Goal: Task Accomplishment & Management: Use online tool/utility

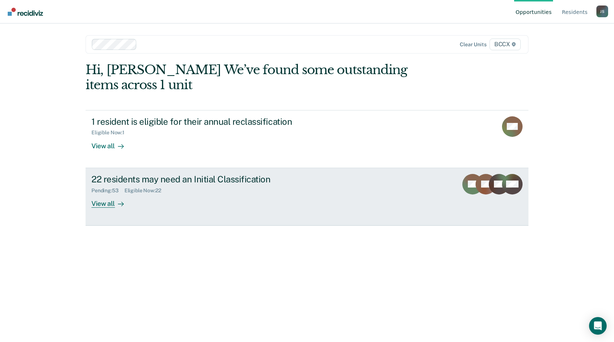
click at [260, 195] on div "22 residents may need an Initial Classification Pending : 53 Eligible Now : 22 …" at bounding box center [229, 191] width 276 height 34
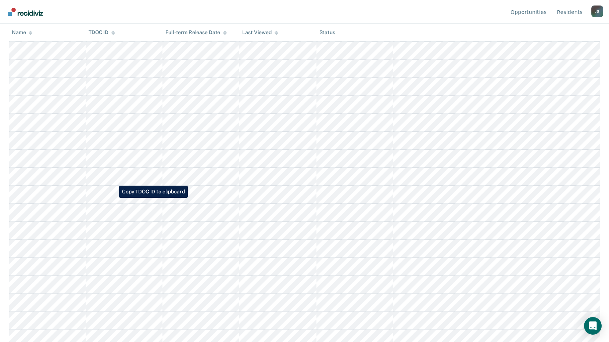
scroll to position [199, 0]
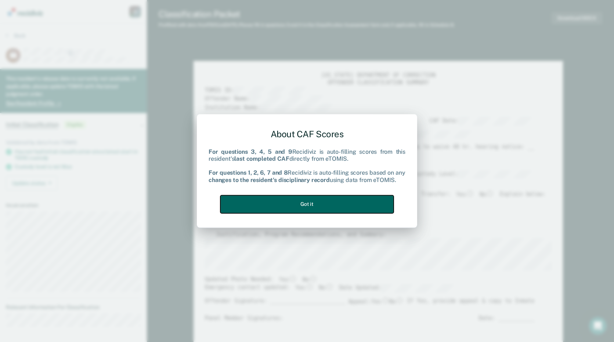
click at [324, 205] on button "Got it" at bounding box center [306, 204] width 173 height 18
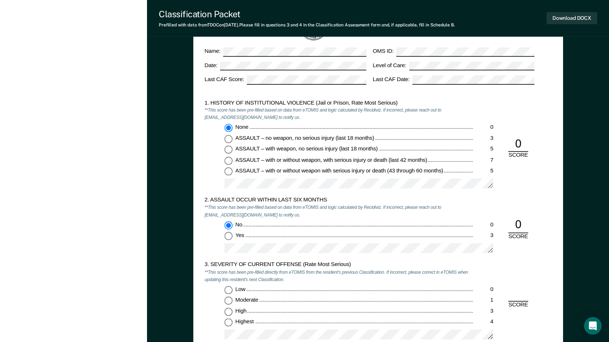
scroll to position [624, 0]
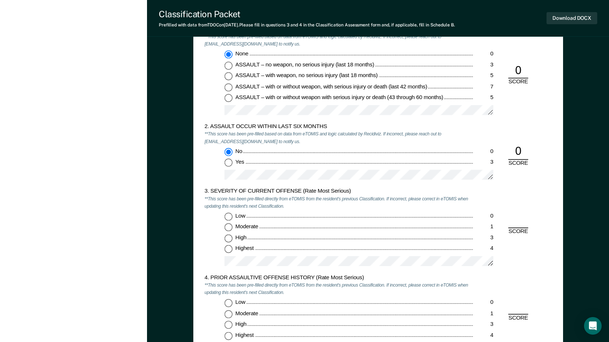
click at [230, 255] on div "Low 0 Moderate 1 High 3 Highest 4" at bounding box center [338, 242] width 269 height 59
click at [231, 251] on input "Highest 4" at bounding box center [228, 250] width 8 height 8
type textarea "x"
radio input "true"
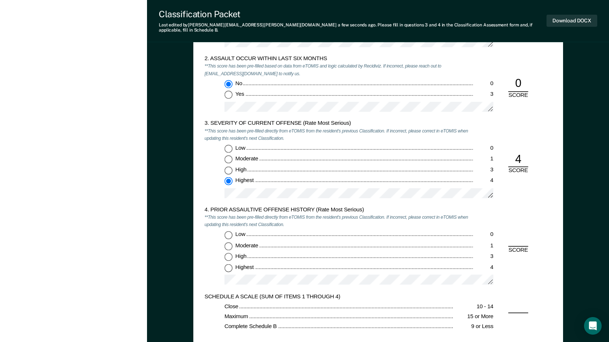
click at [228, 231] on input "Low 0" at bounding box center [228, 235] width 8 height 8
type textarea "x"
radio input "true"
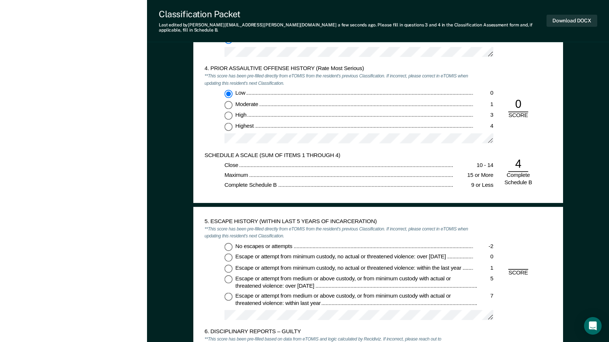
scroll to position [882, 0]
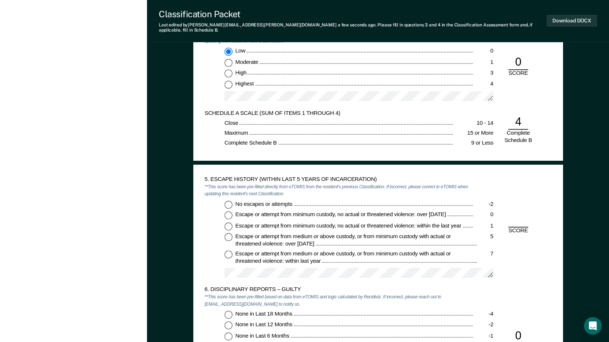
click at [228, 202] on input "No escapes or attempts -2" at bounding box center [228, 205] width 8 height 8
type textarea "x"
radio input "true"
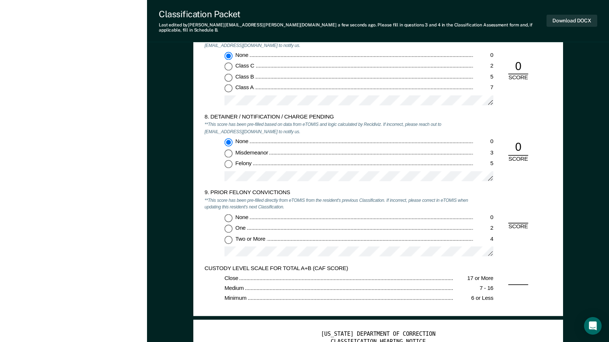
scroll to position [1359, 0]
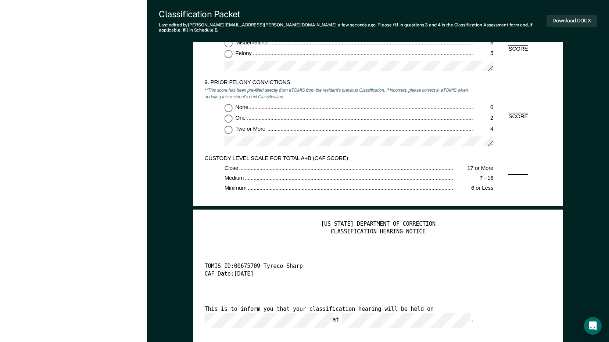
click at [229, 127] on input "Two or More 4" at bounding box center [228, 130] width 8 height 8
type textarea "x"
radio input "true"
click at [230, 104] on input "None 0" at bounding box center [228, 108] width 8 height 8
type textarea "x"
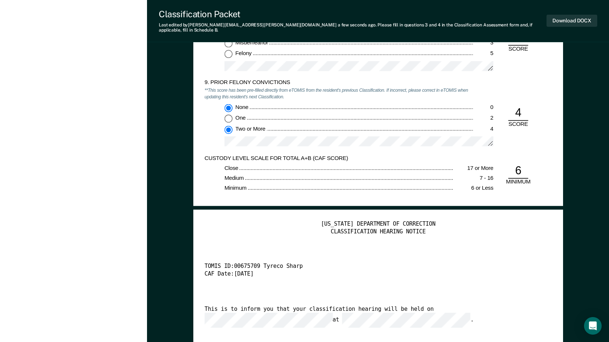
radio input "true"
radio input "false"
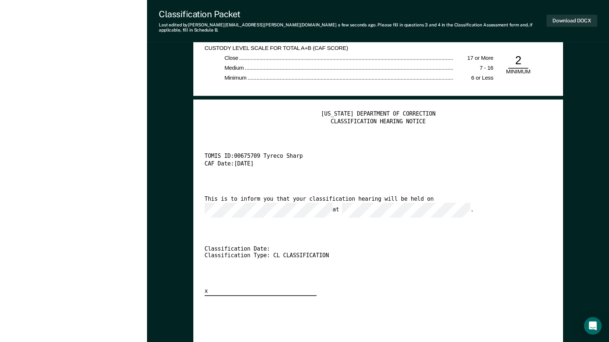
scroll to position [1396, 0]
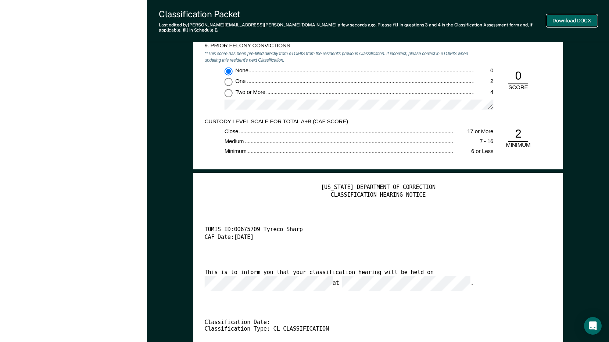
click at [576, 21] on button "Download DOCX" at bounding box center [571, 21] width 51 height 12
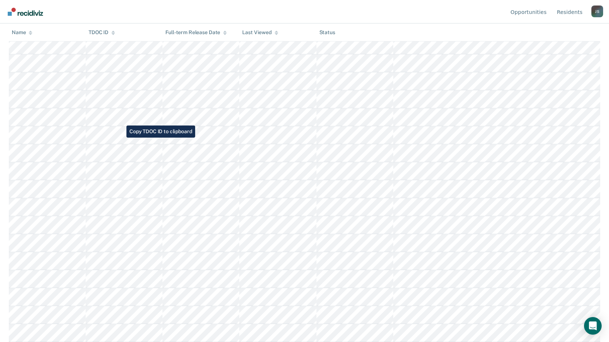
scroll to position [181, 0]
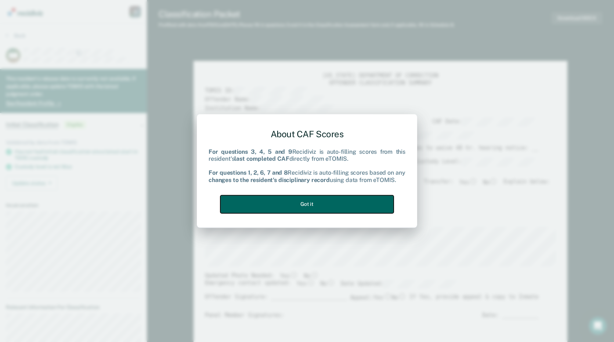
click at [367, 203] on button "Got it" at bounding box center [306, 204] width 173 height 18
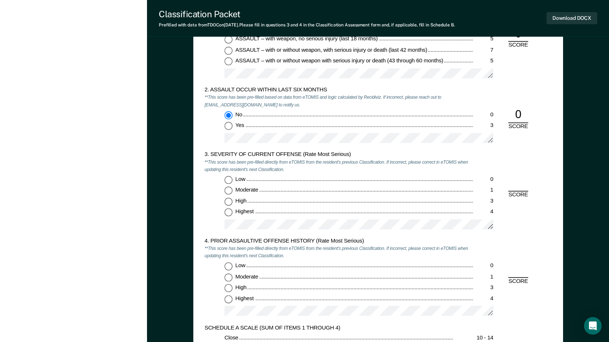
scroll to position [808, 0]
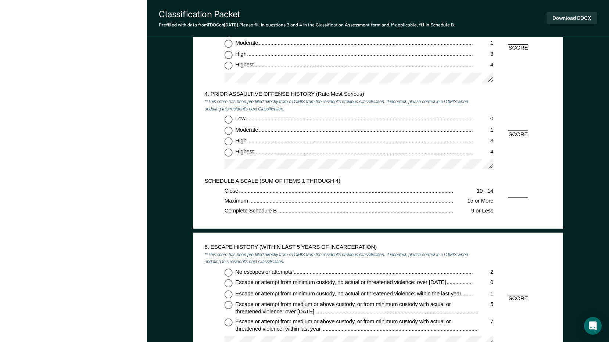
click at [228, 64] on input "Highest 4" at bounding box center [228, 66] width 8 height 8
type textarea "x"
radio input "true"
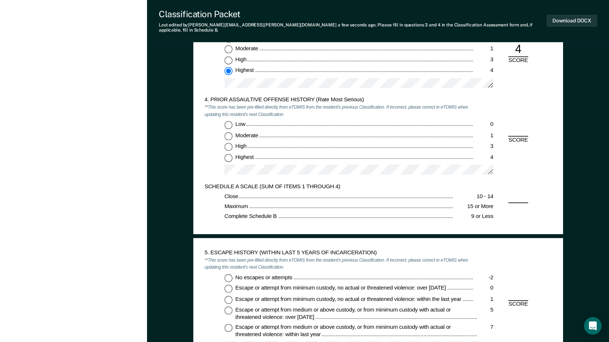
click at [228, 121] on input "Low 0" at bounding box center [228, 125] width 8 height 8
type textarea "x"
radio input "true"
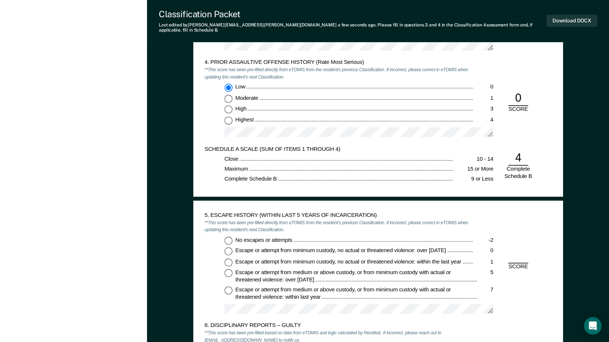
scroll to position [918, 0]
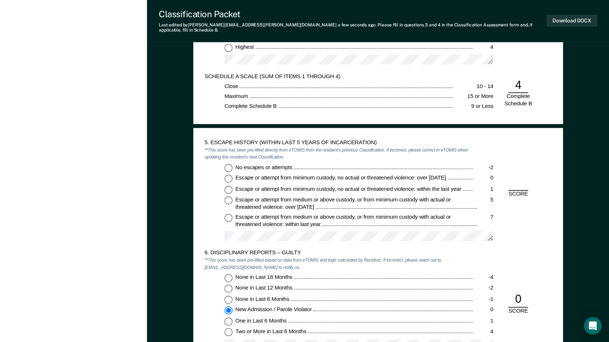
click at [226, 164] on input "No escapes or attempts -2" at bounding box center [228, 168] width 8 height 8
type textarea "x"
radio input "true"
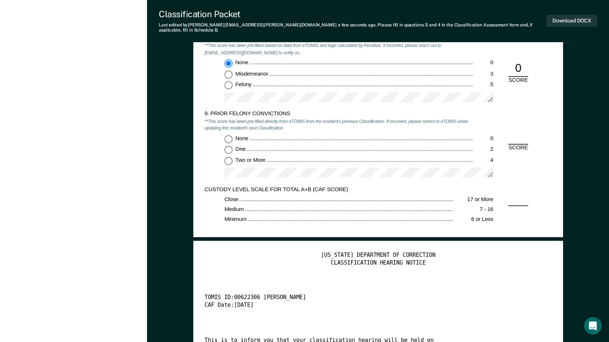
scroll to position [1359, 0]
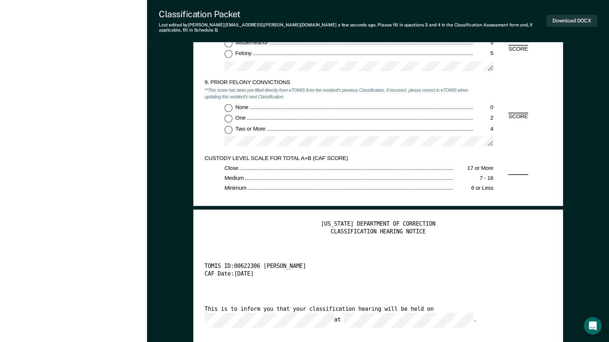
click at [230, 104] on input "None 0" at bounding box center [228, 108] width 8 height 8
type textarea "x"
radio input "true"
click at [570, 15] on button "Download DOCX" at bounding box center [571, 21] width 51 height 12
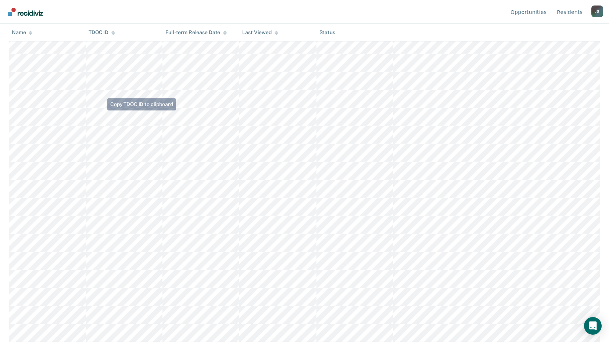
scroll to position [163, 0]
click at [112, 33] on icon at bounding box center [113, 34] width 4 height 2
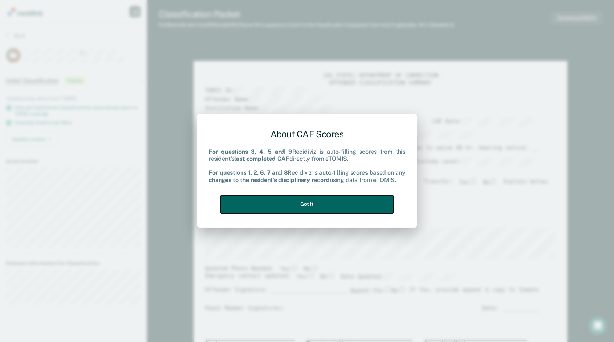
click at [354, 200] on button "Got it" at bounding box center [306, 204] width 173 height 18
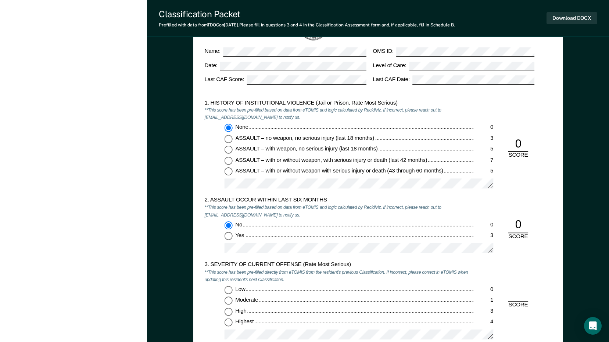
scroll to position [624, 0]
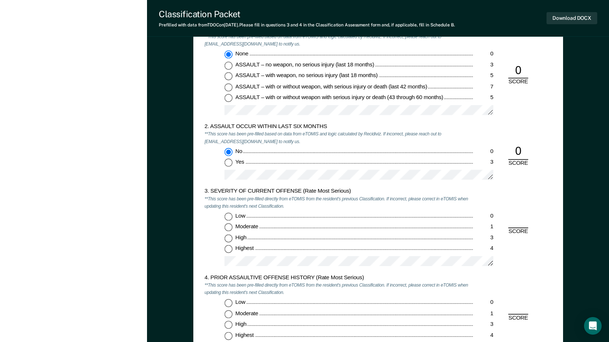
click at [228, 247] on input "Highest 4" at bounding box center [228, 250] width 8 height 8
type textarea "x"
radio input "true"
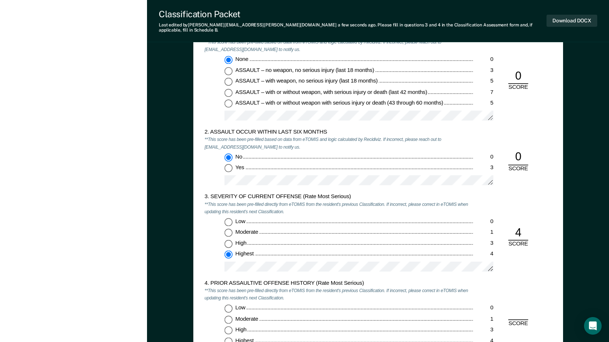
scroll to position [735, 0]
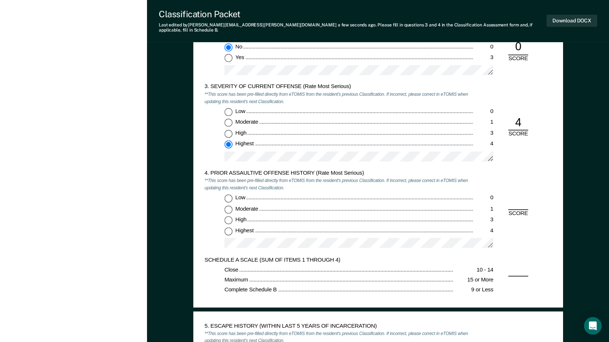
click at [226, 227] on input "Highest 4" at bounding box center [228, 231] width 8 height 8
type textarea "x"
radio input "true"
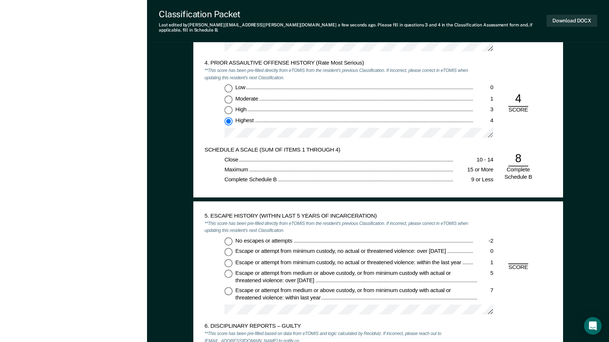
click at [228, 237] on input "No escapes or attempts -2" at bounding box center [228, 241] width 8 height 8
type textarea "x"
radio input "true"
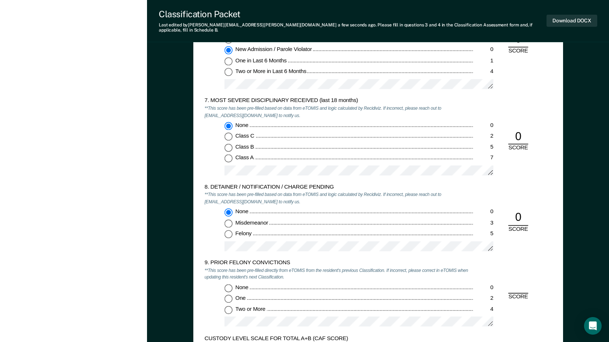
scroll to position [1249, 0]
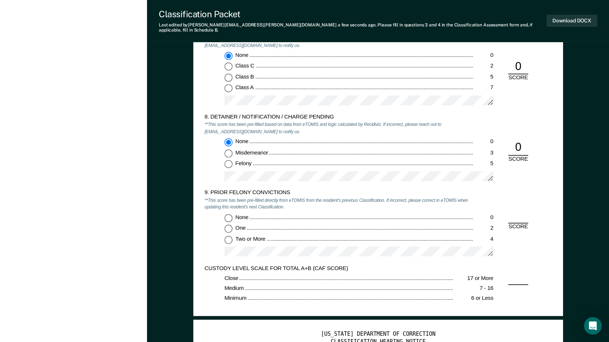
click at [228, 225] on input "One 2" at bounding box center [228, 229] width 8 height 8
type textarea "x"
radio input "true"
click at [579, 17] on button "Download DOCX" at bounding box center [571, 21] width 51 height 12
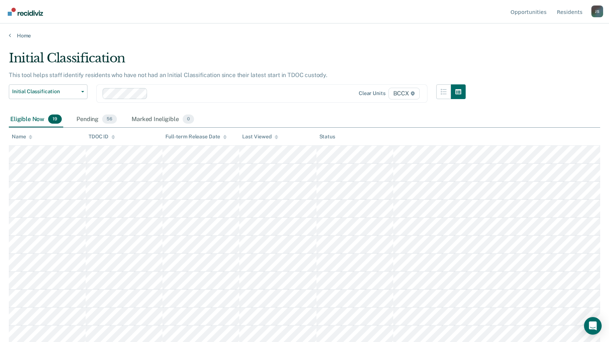
scroll to position [37, 0]
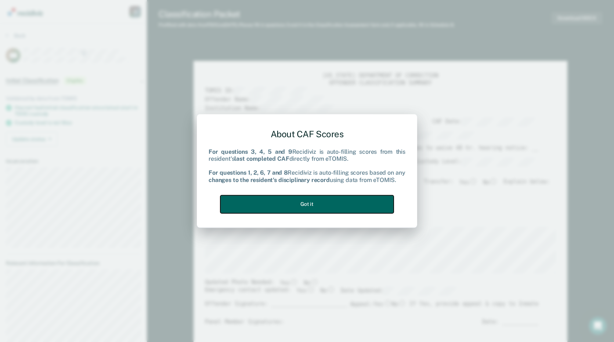
click at [333, 199] on button "Got it" at bounding box center [306, 204] width 173 height 18
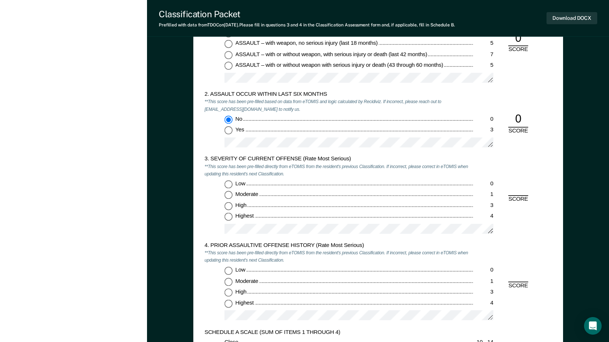
scroll to position [698, 0]
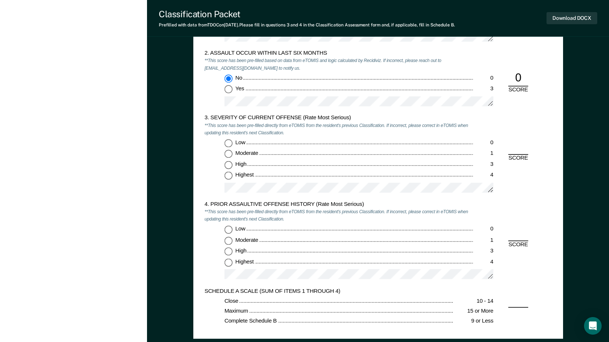
click at [225, 163] on input "High 3" at bounding box center [228, 165] width 8 height 8
type textarea "x"
radio input "true"
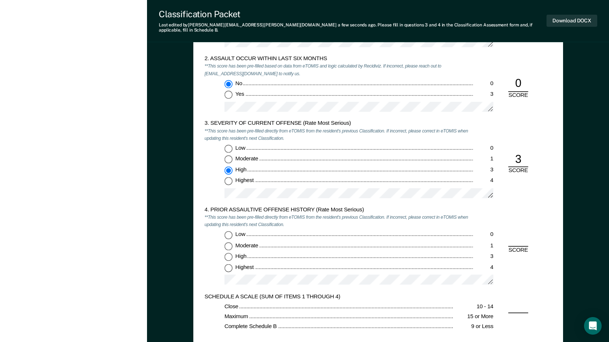
click at [227, 231] on input "Low 0" at bounding box center [228, 235] width 8 height 8
type textarea "x"
radio input "true"
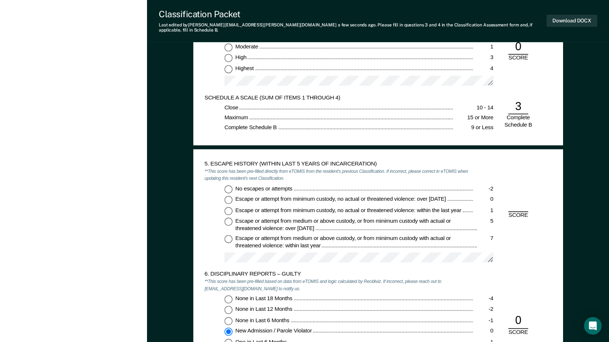
scroll to position [918, 0]
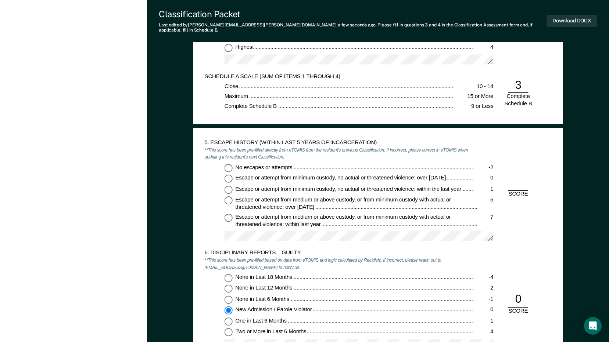
click at [230, 164] on input "No escapes or attempts -2" at bounding box center [228, 168] width 8 height 8
type textarea "x"
radio input "true"
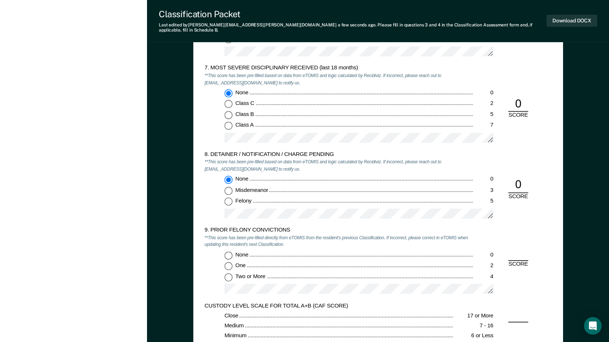
scroll to position [1212, 0]
click at [228, 273] on input "Two or More 4" at bounding box center [228, 277] width 8 height 8
type textarea "x"
radio input "true"
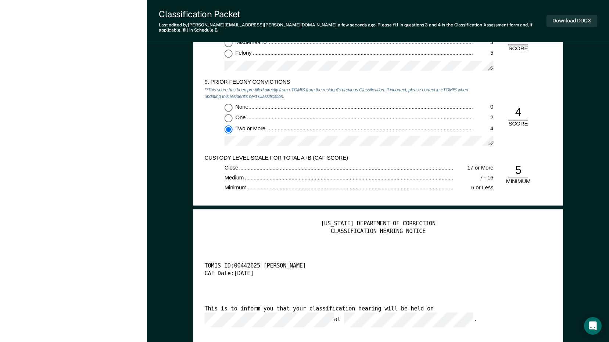
scroll to position [1359, 0]
click at [566, 21] on button "Download DOCX" at bounding box center [571, 21] width 51 height 12
type textarea "x"
